Goal: Task Accomplishment & Management: Use online tool/utility

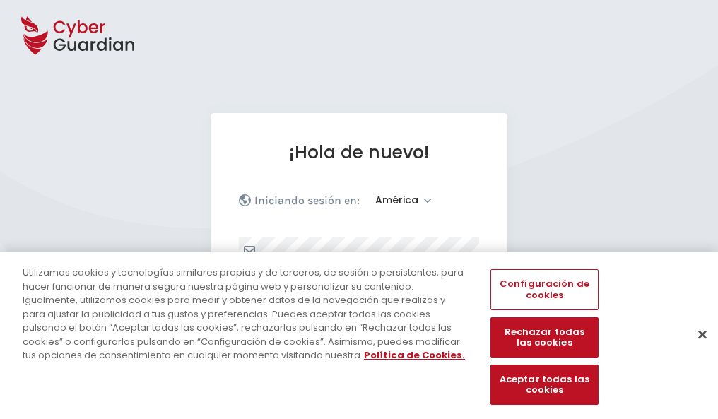
select select "América"
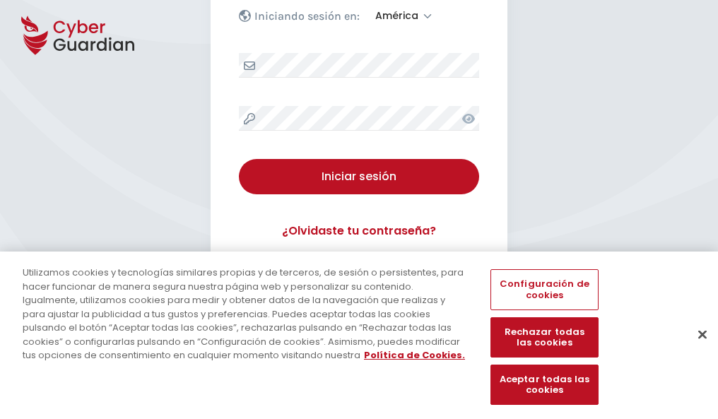
click at [695, 349] on button "Cerrar" at bounding box center [702, 334] width 31 height 31
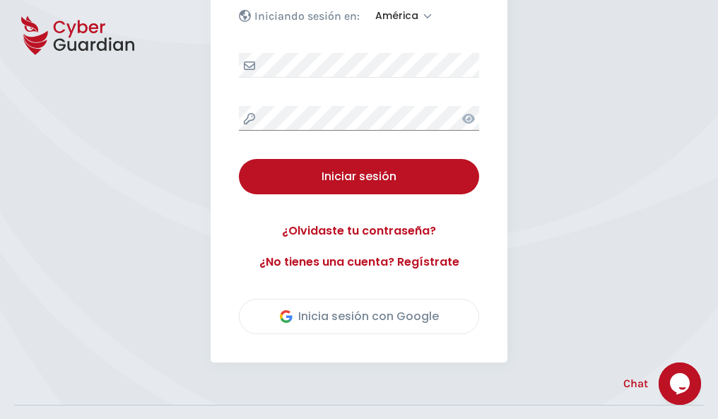
scroll to position [321, 0]
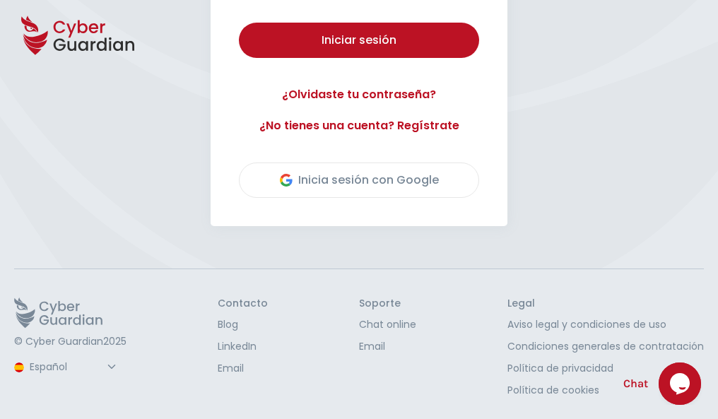
click at [239, 23] on button "Iniciar sesión" at bounding box center [359, 40] width 240 height 35
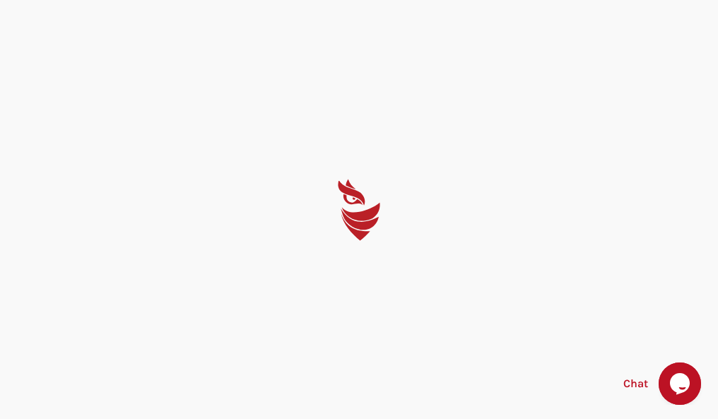
scroll to position [0, 0]
select select "English"
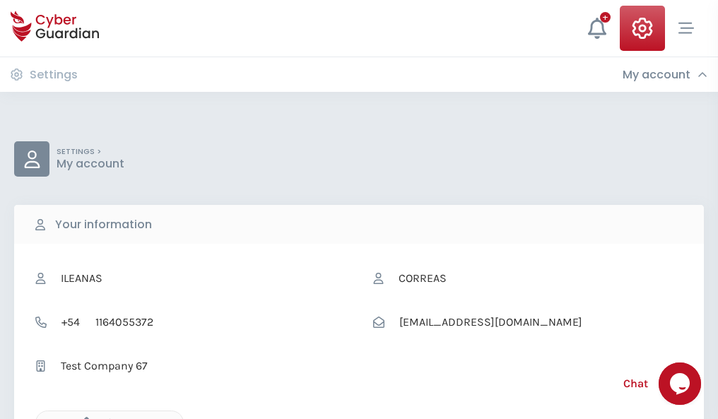
click at [83, 418] on icon "button" at bounding box center [83, 423] width 12 height 12
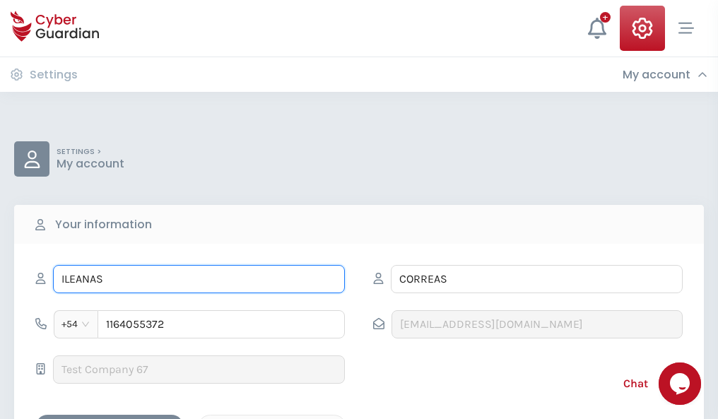
click at [199, 279] on input "ILEANAS" at bounding box center [199, 279] width 292 height 28
type input "I"
type input "Samu"
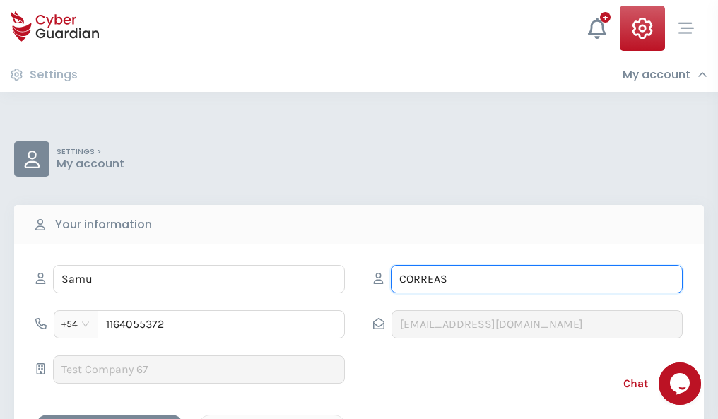
click at [536, 279] on input "CORREAS" at bounding box center [537, 279] width 292 height 28
type input "C"
type input "Castilla"
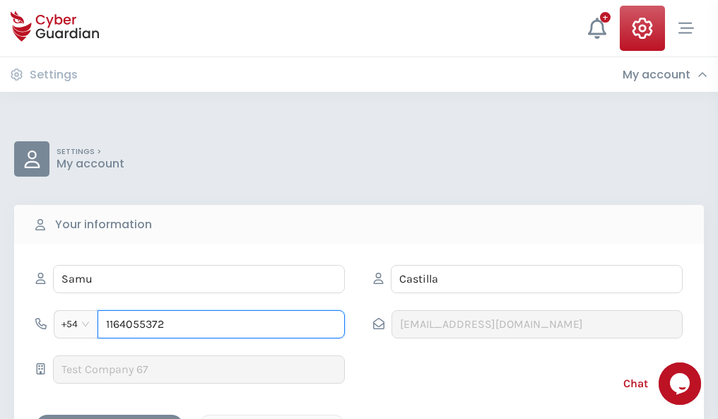
click at [221, 324] on input "1164055372" at bounding box center [220, 324] width 247 height 28
type input "1"
type input "4983632399"
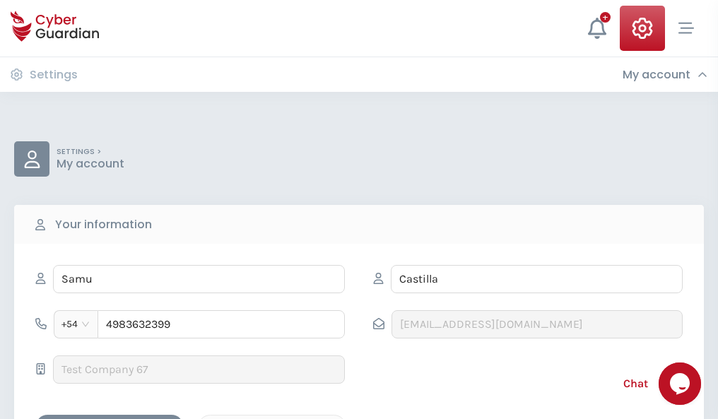
click at [272, 418] on div "Cancel" at bounding box center [272, 427] width 126 height 18
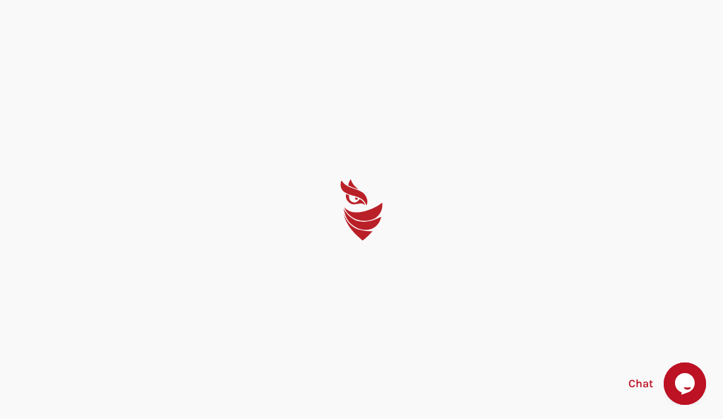
select select "English"
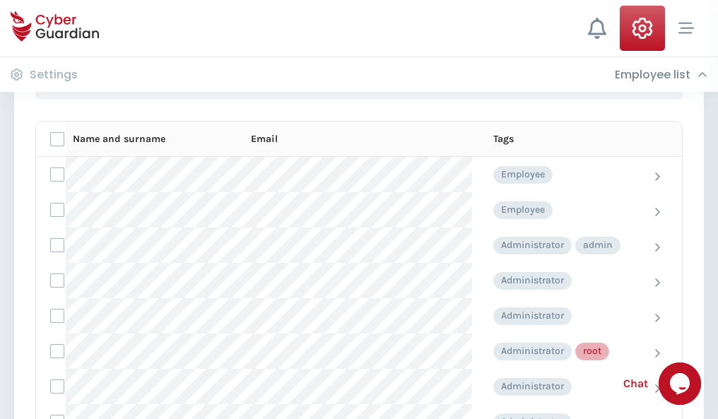
scroll to position [711, 0]
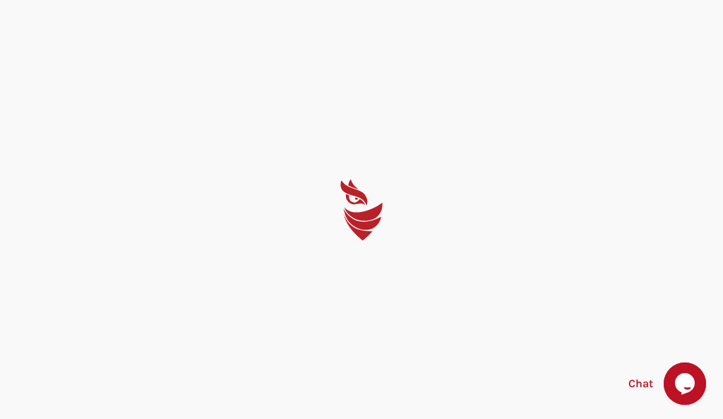
select select "English"
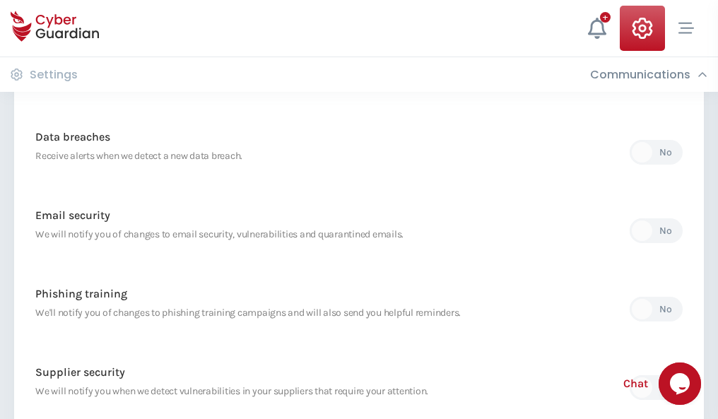
scroll to position [744, 0]
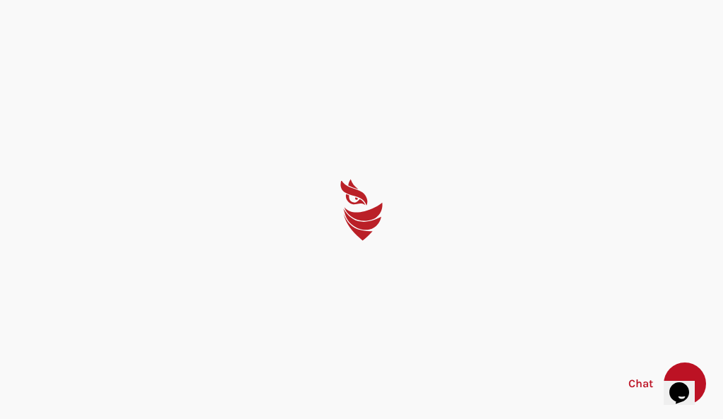
select select "English"
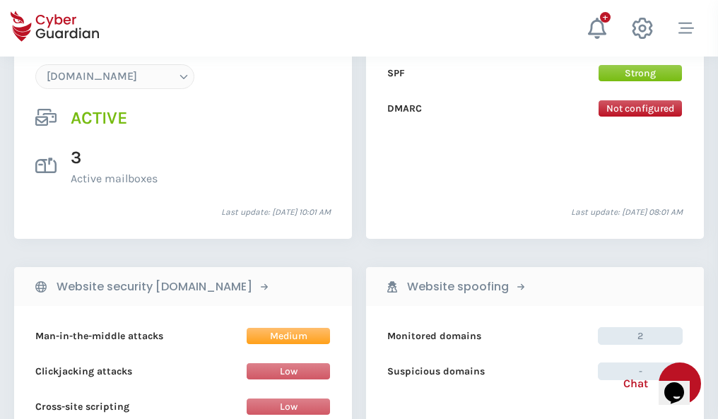
scroll to position [1505, 0]
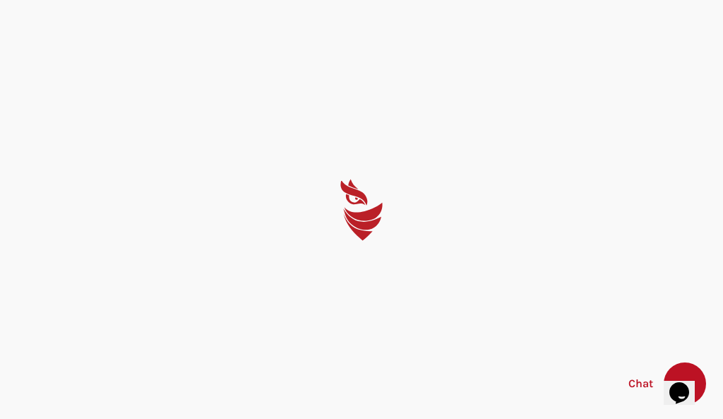
select select "English"
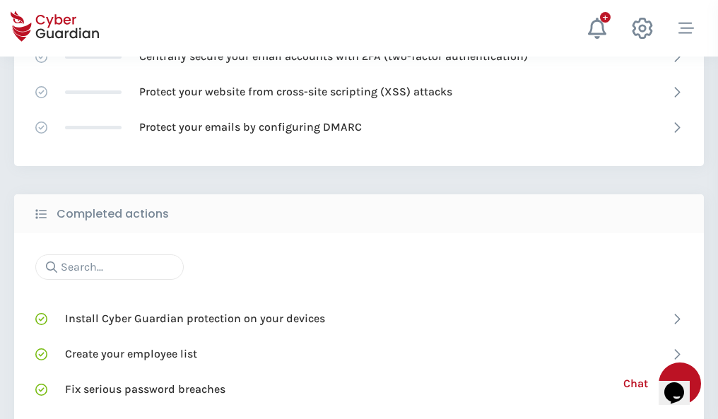
scroll to position [941, 0]
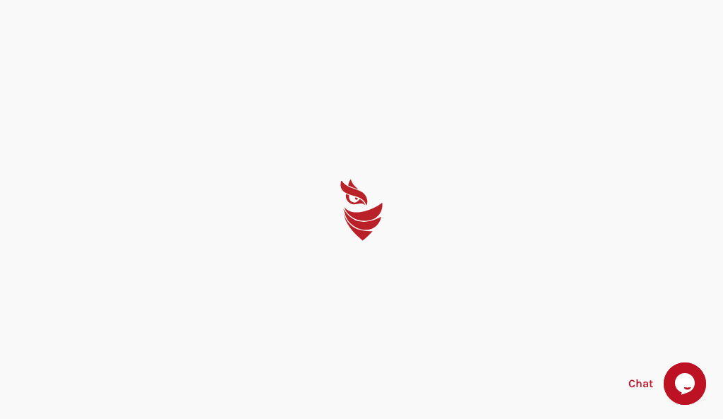
select select "English"
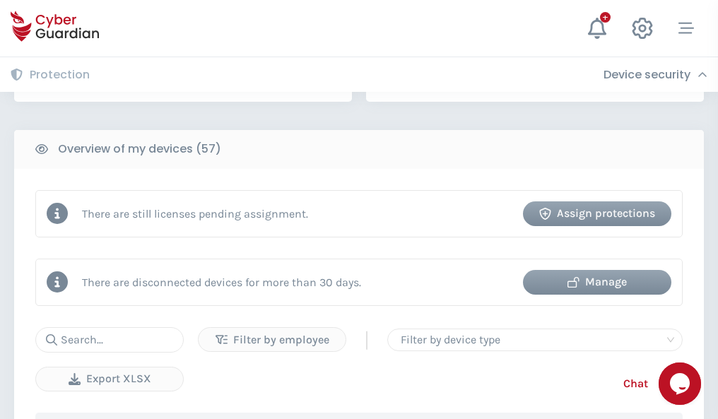
scroll to position [1369, 0]
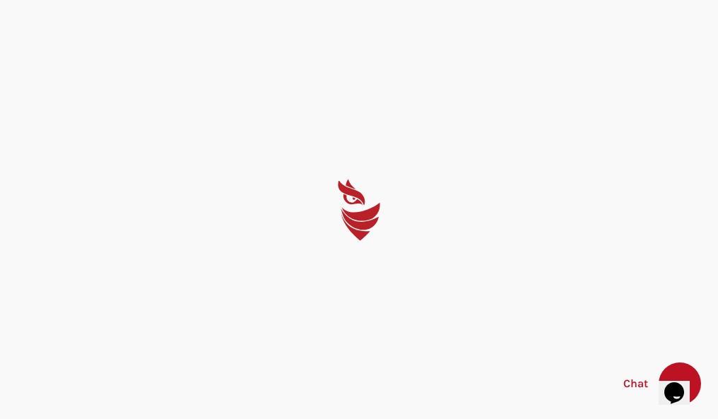
select select "English"
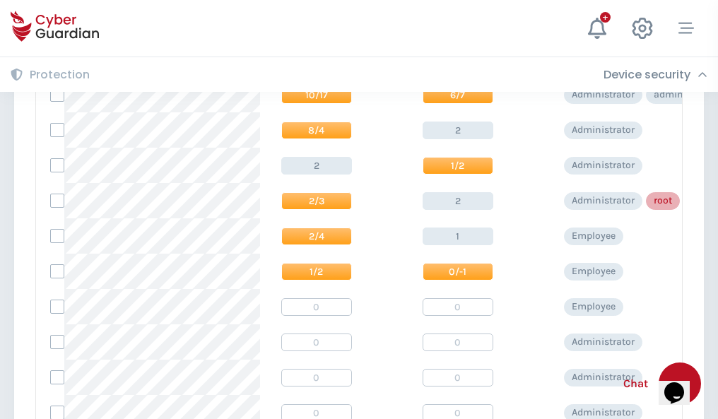
scroll to position [712, 0]
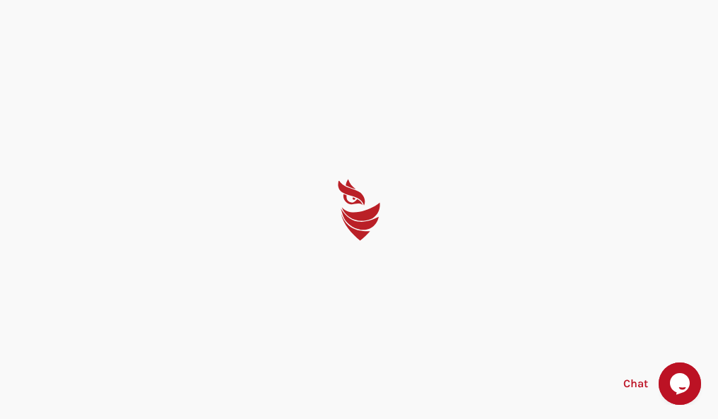
select select "English"
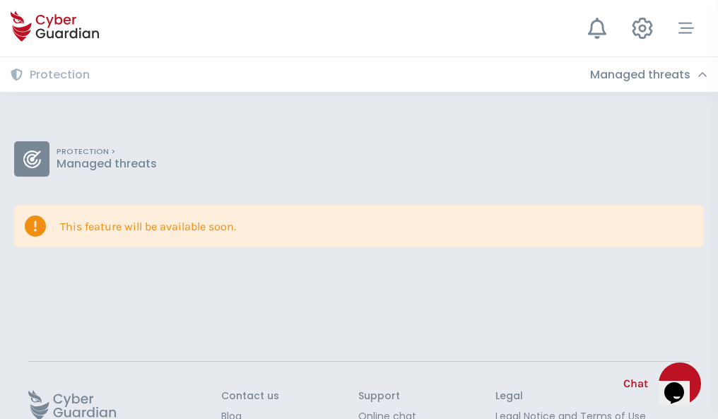
scroll to position [92, 0]
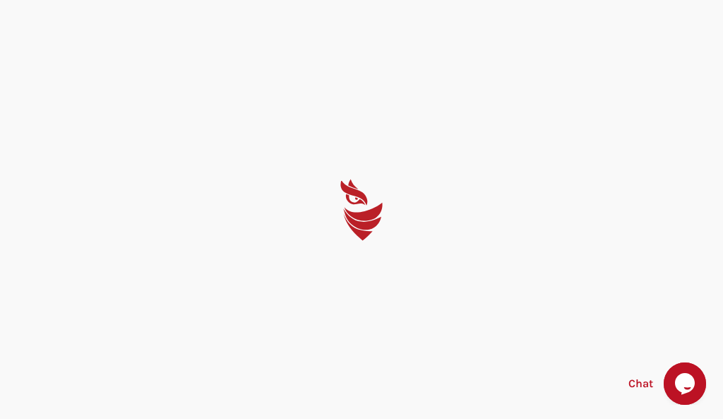
select select "English"
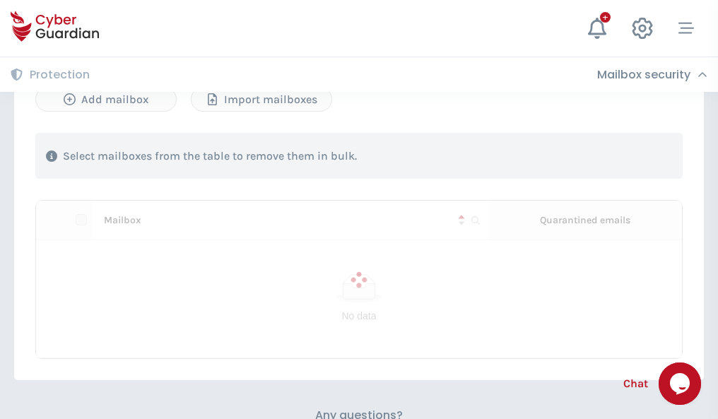
scroll to position [605, 0]
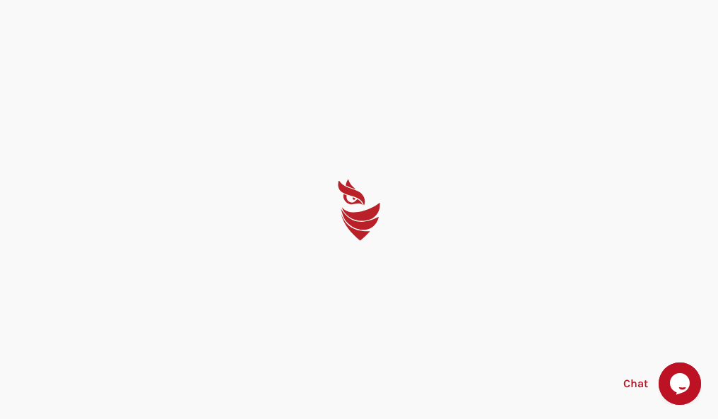
select select "English"
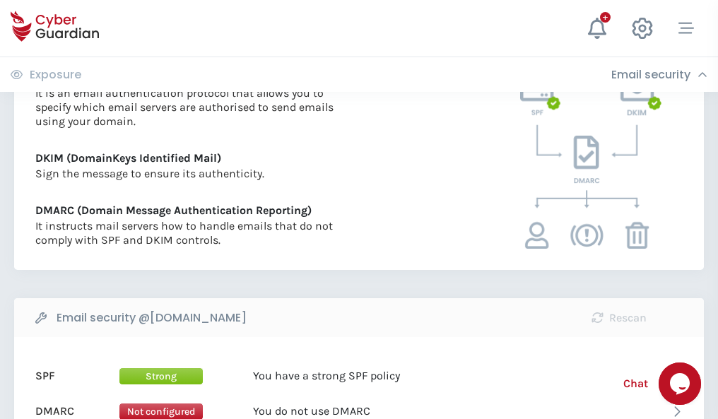
scroll to position [762, 0]
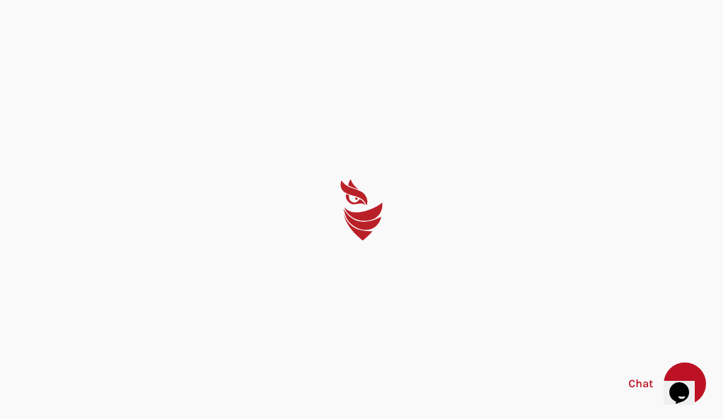
select select "English"
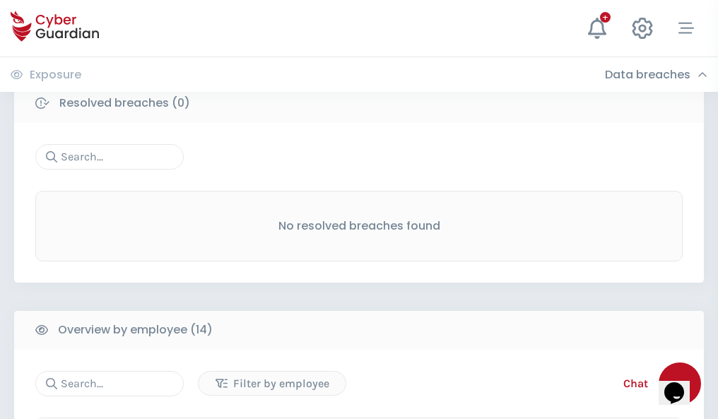
scroll to position [1276, 0]
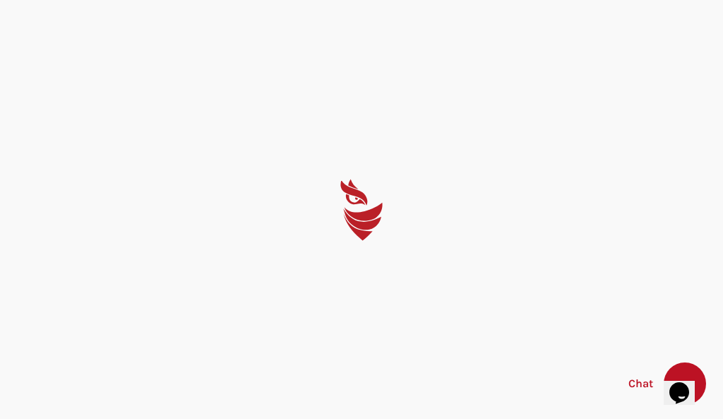
select select "English"
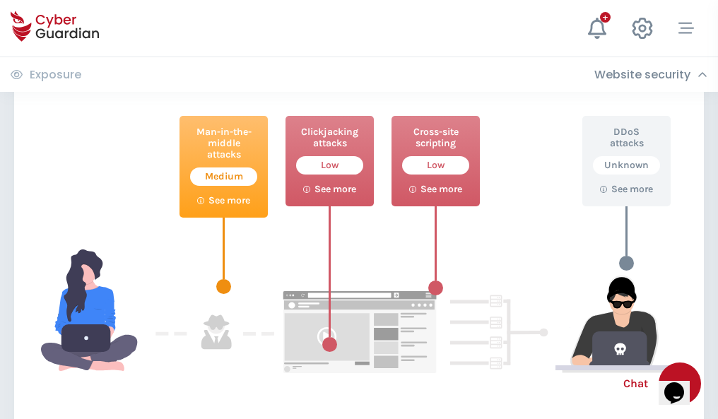
scroll to position [769, 0]
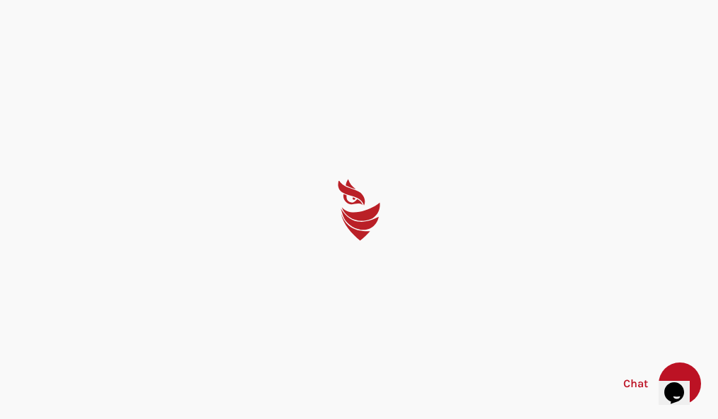
select select "English"
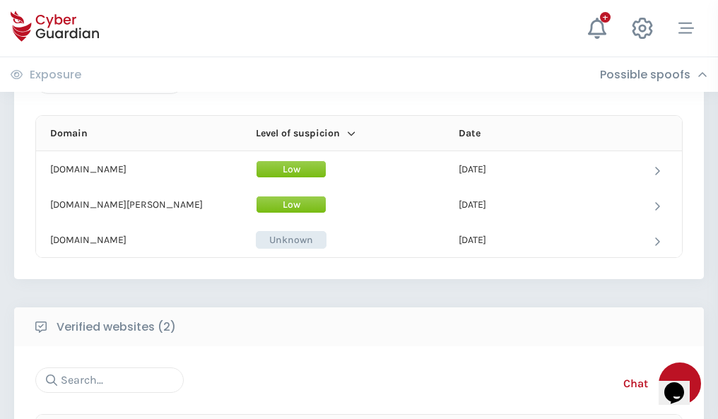
scroll to position [848, 0]
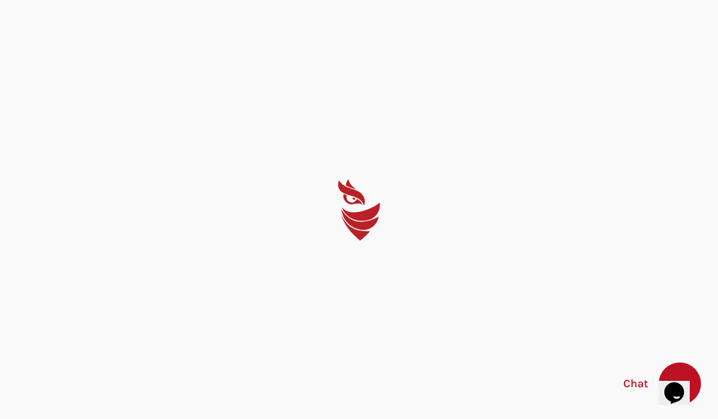
select select "English"
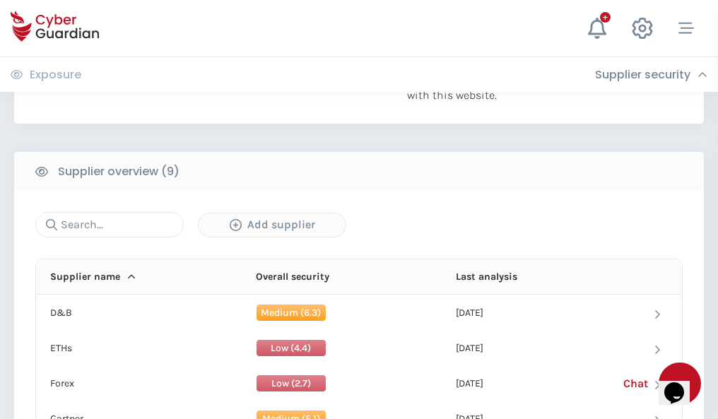
scroll to position [986, 0]
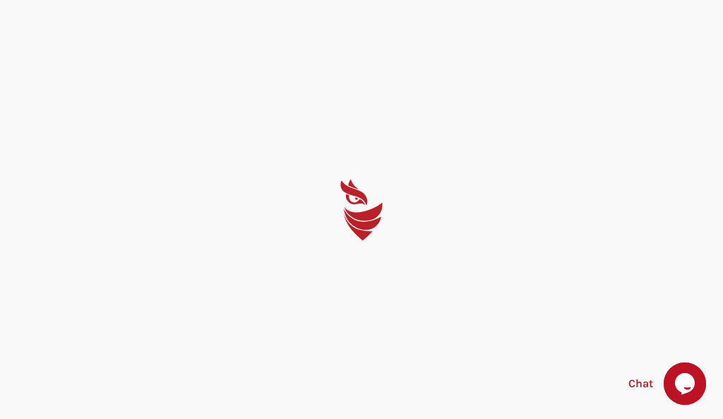
select select "English"
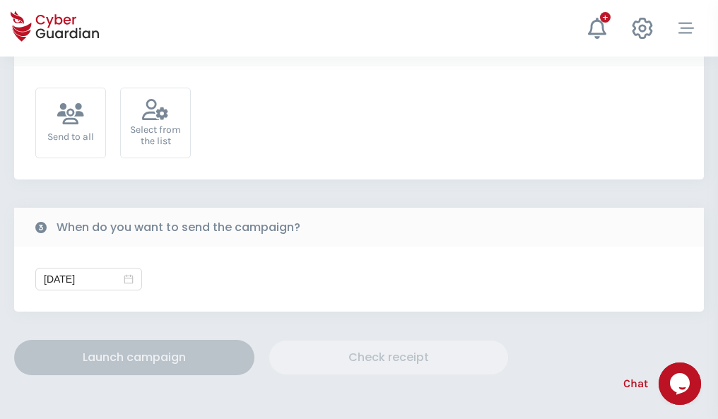
scroll to position [517, 0]
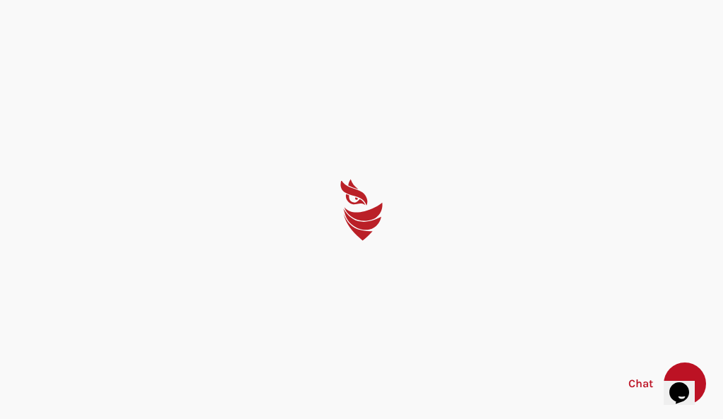
select select "English"
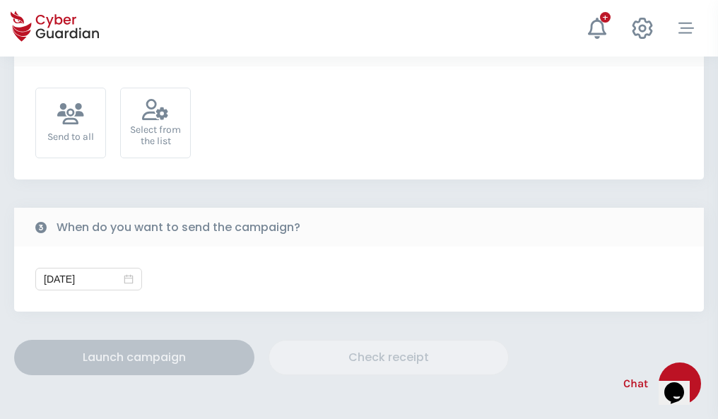
scroll to position [517, 0]
